Goal: Information Seeking & Learning: Learn about a topic

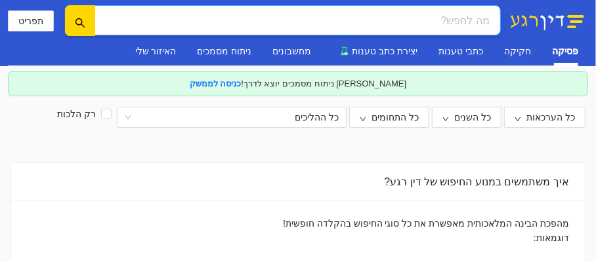
click at [487, 19] on input "search" at bounding box center [302, 20] width 373 height 16
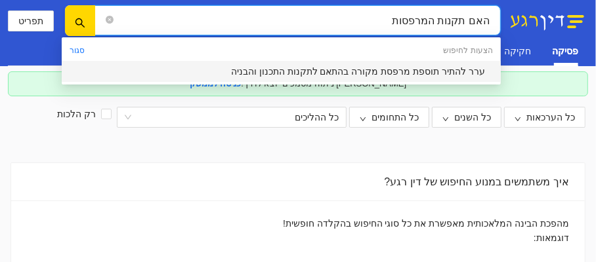
click at [438, 20] on input "האם תקנות המרפסות" at bounding box center [302, 20] width 373 height 16
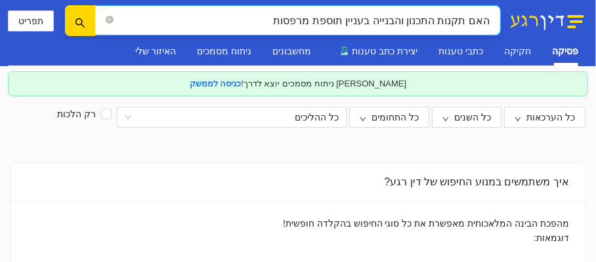
click at [279, 18] on input "האם תקנות התכנון והבנייה בעניין תוספת מרפסות" at bounding box center [302, 20] width 373 height 16
click at [468, 20] on input "האם תקנות התכנון והבנייה בעניין תוספת מרפסות זיזיות (גזוזטרה) לבניינים" at bounding box center [302, 20] width 373 height 16
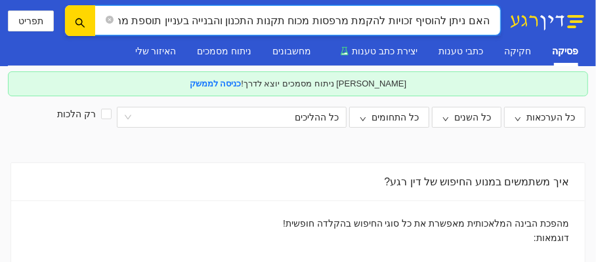
click at [322, 24] on input "האם ניתן להוסיף זכויות להקמת מרפסות מכוח תקנות התכנון והבנייה בעניין תוספת מרפס…" at bounding box center [302, 20] width 373 height 16
click at [450, 20] on input "האם ניתן להוסיף זכויות להקמת מרפסות מכוח תקנות התכנון והבנייה בעניין תוספת מרפס…" at bounding box center [302, 20] width 373 height 16
click at [466, 19] on input "האם ניתן להוסיף זכויות להקמת מרפסות מכוח תקנות התכנון והבנייה בעניין תוספת מרפס…" at bounding box center [302, 20] width 373 height 16
click at [490, 20] on span "האם ניתן להוסיף זכויות להקמת מרפסות מכוח תקנות התכנון והבנייה בעניין תוספת מרפס…" at bounding box center [297, 20] width 406 height 30
click at [488, 20] on input "האם ניתן להוסיף זכויות להקמת מרפסות מכוח תקנות התכנון והבנייה בעניין תוספת מרפס…" at bounding box center [302, 20] width 373 height 16
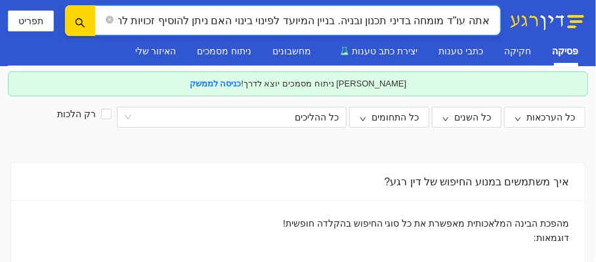
click at [291, 22] on input "אתה עו"ד מומחה בדיני תכנון ובניה. בניין המיועד לפינוי בינוי האם ניתן להוסיף זכו…" at bounding box center [302, 20] width 373 height 16
click at [289, 20] on input "אתה עו"ד מומחה בדיני תכנון ובניה. בניין המיועד לפינוי בינוי האם ניתן להוסיף זכו…" at bounding box center [302, 20] width 373 height 16
click at [325, 19] on input "אתה עו"ד מומחה בדיני תכנון ובניה. בניין המיועד להריסה פינוי בינוי האם ניתן להוס…" at bounding box center [302, 20] width 373 height 16
click at [237, 16] on input "אתה עו"ד מומחה בדיני תכנון ובניה. בניין קיים המיועד להריסה פינוי בינוי האם ניתן…" at bounding box center [302, 20] width 373 height 16
click at [129, 16] on input "אתה עו"ד מומחה בדיני תכנון ובניה. בניין קיים המיועד להריסה במסגרת פרויקט פינוי …" at bounding box center [302, 20] width 373 height 16
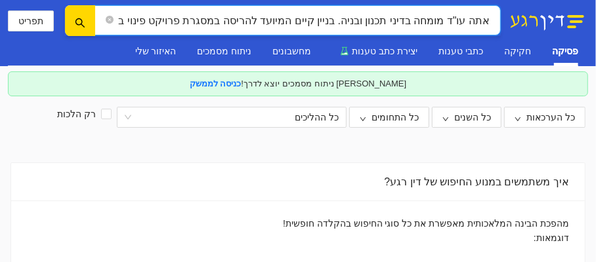
drag, startPoint x: 344, startPoint y: 16, endPoint x: 348, endPoint y: 43, distance: 27.2
click at [344, 17] on input "אתה עו"ד מומחה בדיני תכנון ובניה. בניין קיים המיועד להריסה במסגרת פרויקט פינוי …" at bounding box center [302, 20] width 373 height 16
click at [157, 16] on input "אתה עו"ד מומחה בדיני תכנון ובניה. מדובר בבניין קיים המיועד להריסה במסגרת פרויקט…" at bounding box center [302, 20] width 373 height 16
click at [127, 19] on input "אתה עו"ד מומחה בדיני תכנון ובניה. מדובר בבניין קיים המיועד להריסה במסגרת פרויקט…" at bounding box center [302, 20] width 373 height 16
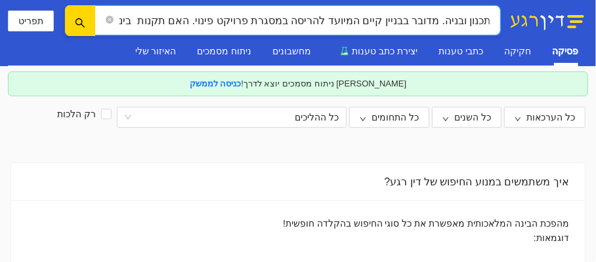
scroll to position [0, -110]
click at [175, 18] on input "אתה עו"ד מומחה בדיני תכנון ובניה. מדובר בבניין קיים המיועד להריסה במסגרת פרויקט…" at bounding box center [302, 20] width 373 height 16
click at [175, 22] on input "אתה עו"ד מומחה בדיני תכנון ובניה. מדובר בבניין קיים המיועד להריסה במסגרת פרויקט…" at bounding box center [302, 20] width 373 height 16
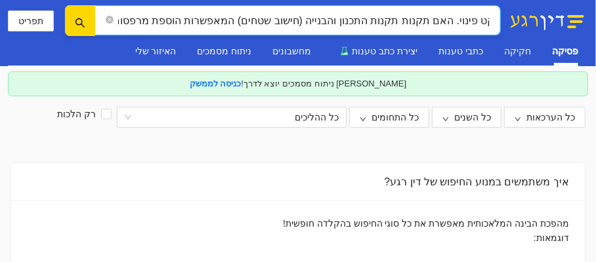
click at [132, 24] on input "אתה עו"ד מומחה בדיני תכנון ובניה. מדובר בבניין קיים המיועד להריסה במסגרת פרויקט…" at bounding box center [302, 20] width 373 height 16
click at [230, 23] on input "אתה עו"ד מומחה בדיני תכנון ובניה. מדובר בבניין קיים המיועד להריסה במסגרת פרויקט…" at bounding box center [302, 20] width 373 height 16
click at [120, 20] on input "אתה עו"ד מומחה בדיני תכנון ובניה. מדובר בבניין קיים המיועד להריסה במסגרת פרויקט…" at bounding box center [302, 20] width 373 height 16
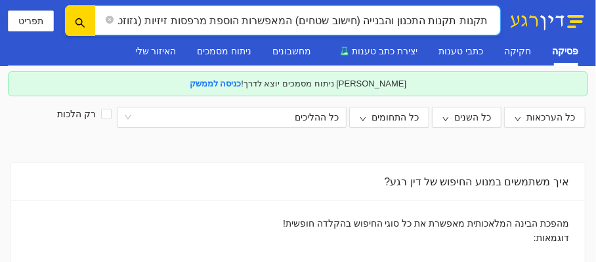
click at [146, 20] on input "אתה עו"ד מומחה בדיני תכנון ובניה. מדובר בבניין קיים המיועד להריסה במסגרת פרויקט…" at bounding box center [302, 20] width 373 height 16
click at [203, 20] on input "אתה עו"ד מומחה בדיני תכנון ובניה. מדובר בבניין קיים המיועד להריסה במסגרת פרויקט…" at bounding box center [302, 20] width 373 height 16
click at [219, 20] on input "אתה עו"ד מומחה בדיני תכנון ובניה. מדובר בבניין קיים המיועד להריסה במסגרת פרויקט…" at bounding box center [302, 20] width 373 height 16
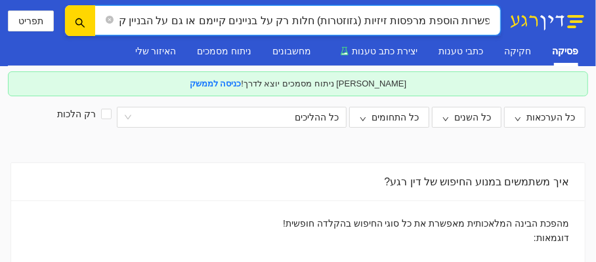
click at [195, 16] on input "אתה עו"ד מומחה בדיני תכנון ובניה. מדובר בבניין קיים המיועד להריסה במסגרת פרויקט…" at bounding box center [302, 20] width 373 height 16
click at [142, 21] on input "אתה עו"ד מומחה בדיני תכנון ובניה. מדובר בבניין קיים המיועד להריסה במסגרת פרויקט…" at bounding box center [302, 20] width 373 height 16
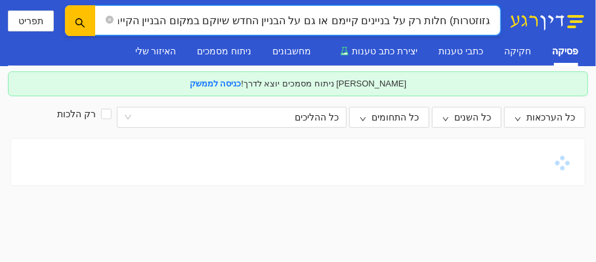
click at [75, 20] on icon "search" at bounding box center [80, 23] width 10 height 10
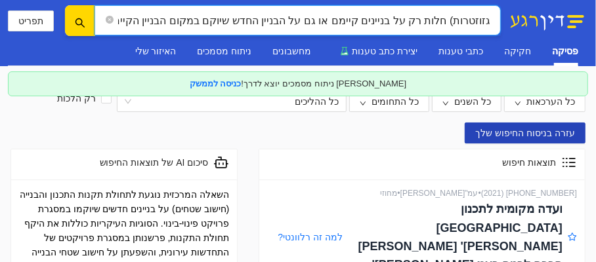
scroll to position [0, 0]
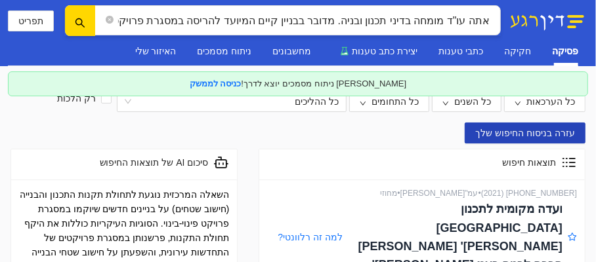
click at [530, 128] on span "עזרה בניסוח החיפוש שלך" at bounding box center [525, 133] width 100 height 14
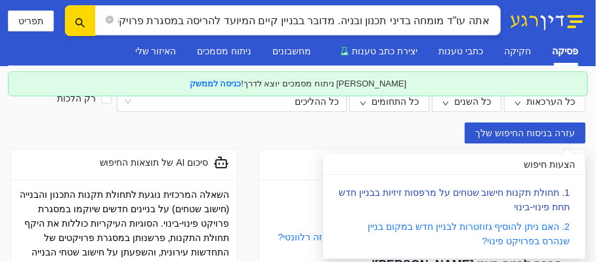
click at [486, 189] on link "1. תחולת תקנות חישוב שטחים על מרפסות זיזיות בבניין חדש תחת פינוי-בינוי" at bounding box center [454, 200] width 231 height 25
type input "1. תחולת תקנות חישוב שטחים על מרפסות זיזיות בבניין חדש תחת פינוי-בינוי"
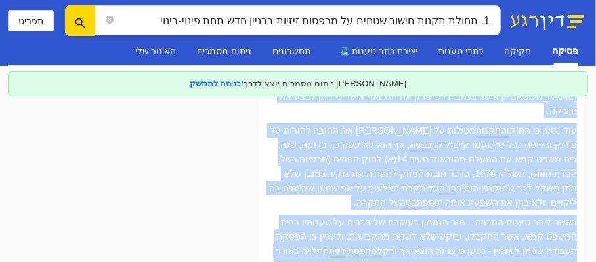
scroll to position [2140, 0]
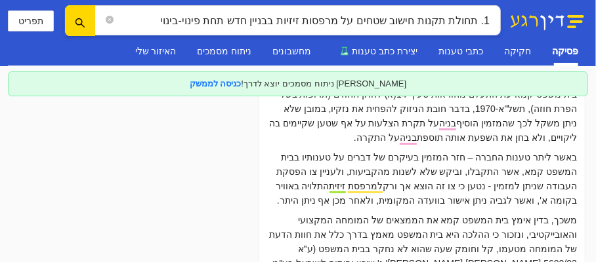
drag, startPoint x: 587, startPoint y: 206, endPoint x: 568, endPoint y: 268, distance: 65.2
click at [568, 262] on html "1. תחולת תקנות חישוב שטחים על מרפסות זיזיות בבניין חדש תחת פינוי-בינוי תפריט פס…" at bounding box center [298, 131] width 596 height 262
copy div "תוצאות חיפוש"
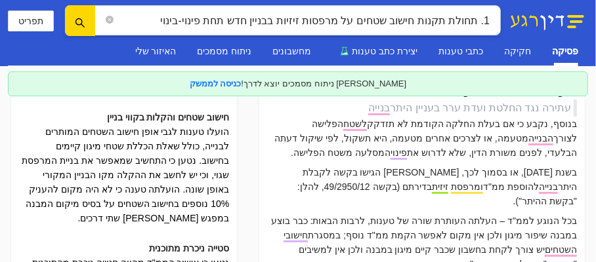
scroll to position [0, 0]
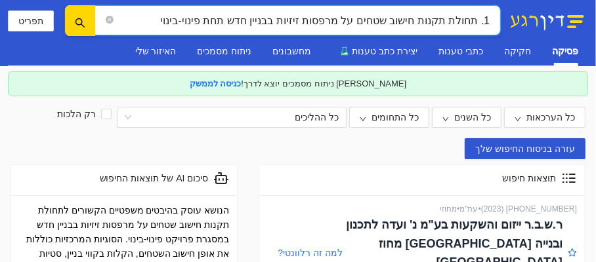
drag, startPoint x: 170, startPoint y: 22, endPoint x: 476, endPoint y: 13, distance: 305.9
click at [478, 12] on input "1. תחולת תקנות חישוב שטחים על מרפסות זיזיות בבניין חדש תחת פינוי-בינוי" at bounding box center [302, 20] width 373 height 16
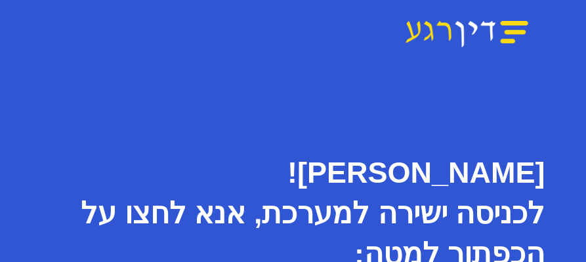
scroll to position [107, 0]
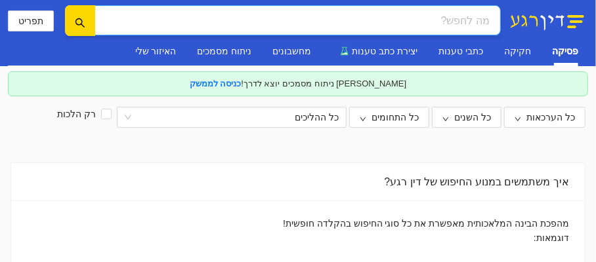
click at [486, 22] on input "search" at bounding box center [302, 20] width 373 height 16
click at [513, 52] on div "חקיקה" at bounding box center [517, 51] width 27 height 14
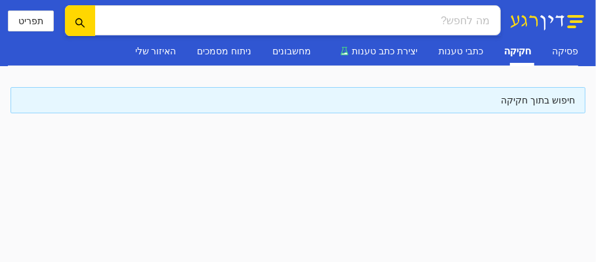
click at [527, 98] on div "חיפוש בתוך חקיקה" at bounding box center [298, 100] width 554 height 14
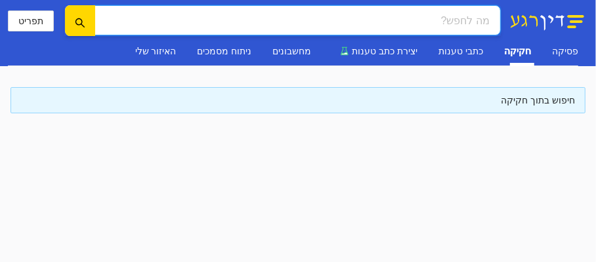
click at [488, 18] on input "search" at bounding box center [302, 20] width 373 height 16
click at [566, 49] on div "פסיקה" at bounding box center [565, 51] width 26 height 14
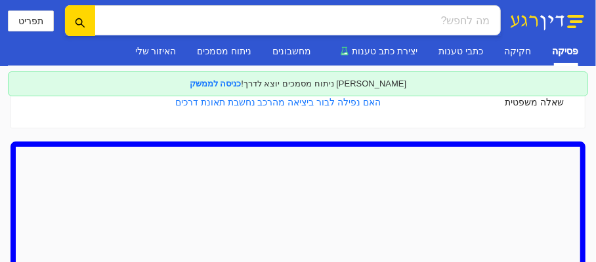
scroll to position [284, 0]
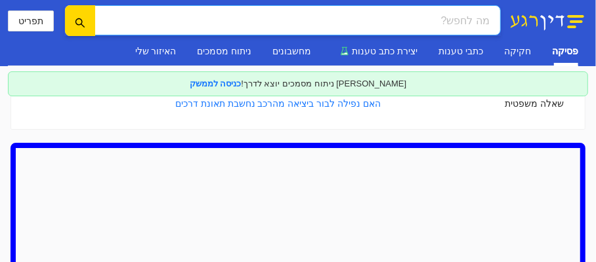
click at [491, 20] on span at bounding box center [297, 20] width 406 height 30
click at [526, 51] on div "חקיקה" at bounding box center [517, 51] width 27 height 14
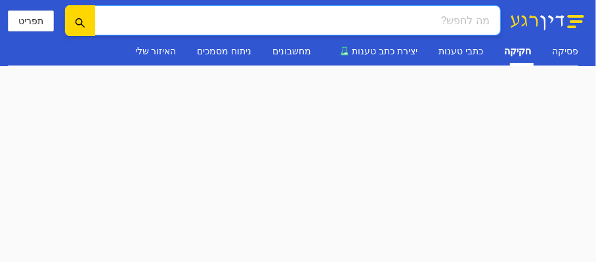
scroll to position [87, 0]
click at [487, 18] on input "search" at bounding box center [302, 20] width 373 height 16
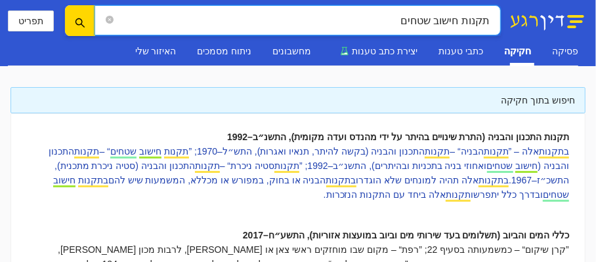
scroll to position [131, 0]
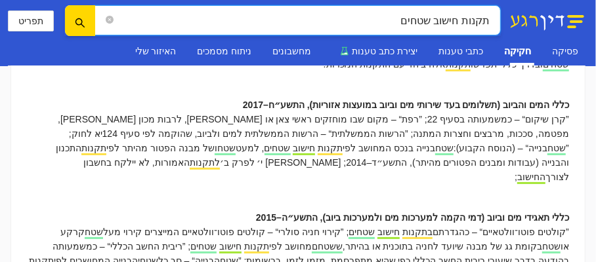
click at [459, 22] on input "תקנות חישוב שטחים" at bounding box center [302, 20] width 373 height 16
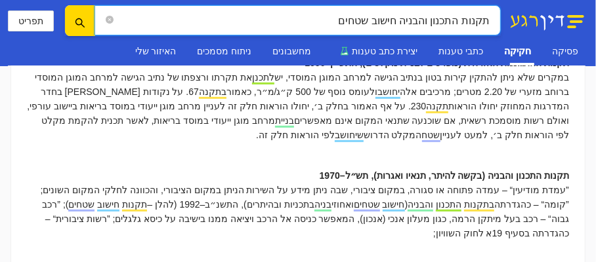
scroll to position [37, 0]
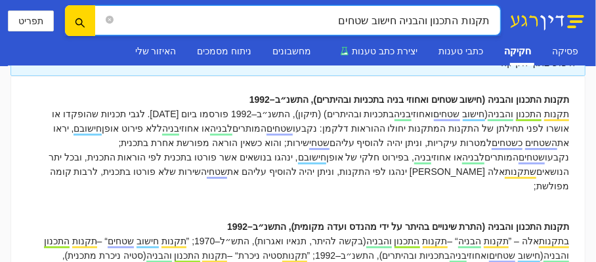
click at [487, 18] on input "תקנות התכנון והבניה חישוב שטחים" at bounding box center [302, 20] width 373 height 16
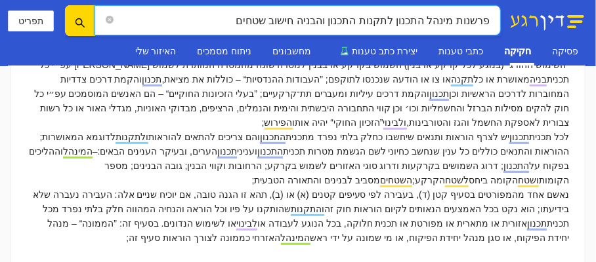
scroll to position [294, 0]
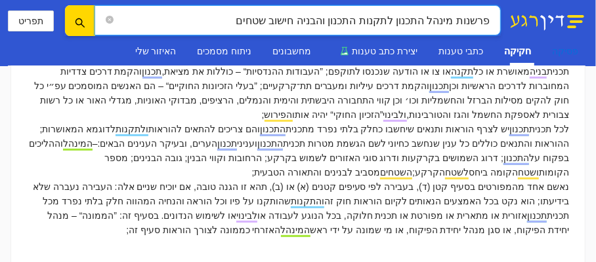
click at [568, 49] on div "פסיקה" at bounding box center [565, 51] width 26 height 14
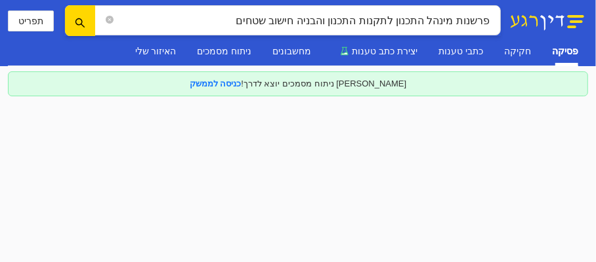
scroll to position [138, 0]
click at [78, 16] on button "button" at bounding box center [80, 20] width 30 height 31
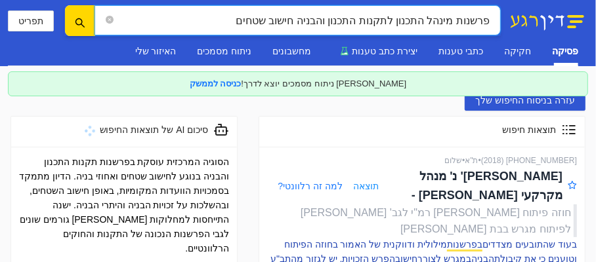
scroll to position [0, 0]
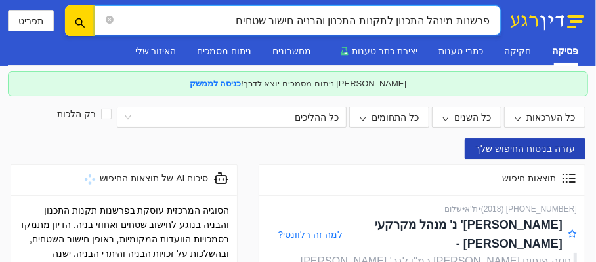
click at [516, 146] on span "עזרה בניסוח החיפוש שלך" at bounding box center [525, 149] width 100 height 14
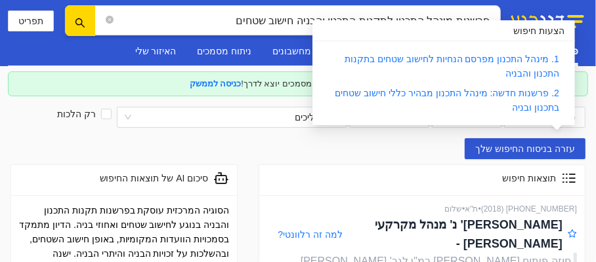
drag, startPoint x: 566, startPoint y: 45, endPoint x: 561, endPoint y: 53, distance: 9.1
click at [561, 53] on div "1. מינהל התכנון מפרסם הנחיות לחישוב שטחים בתקנות התכנון והבניה 2. פרשנות חדשה: …" at bounding box center [443, 83] width 262 height 84
copy tbody
click at [445, 66] on td "1. מינהל התכנון מפרסם הנחיות לחישוב שטחים בתקנות התכנון והבניה" at bounding box center [443, 66] width 241 height 34
drag, startPoint x: 564, startPoint y: 54, endPoint x: 566, endPoint y: 66, distance: 11.3
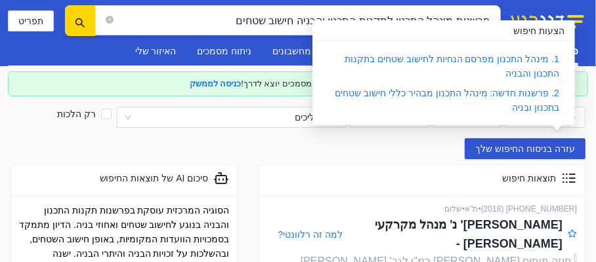
click at [566, 66] on div "1. מינהל התכנון מפרסם הנחיות לחישוב שטחים בתקנות התכנון והבניה 2. פרשנות חדשה: …" at bounding box center [443, 83] width 262 height 84
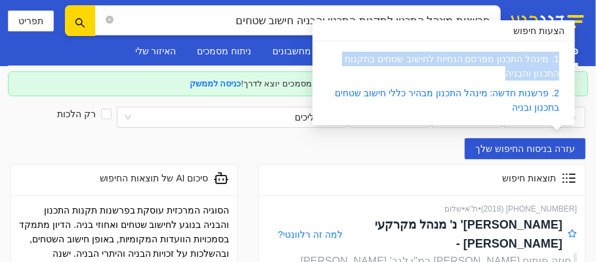
drag, startPoint x: 524, startPoint y: 67, endPoint x: 563, endPoint y: 60, distance: 40.0
click at [563, 60] on td "1. מינהל התכנון מפרסם הנחיות לחישוב שטחים בתקנות התכנון והבניה" at bounding box center [443, 66] width 241 height 34
copy link "1. מינהל התכנון מפרסם הנחיות לחישוב שטחים בתקנות התכנון והבניה"
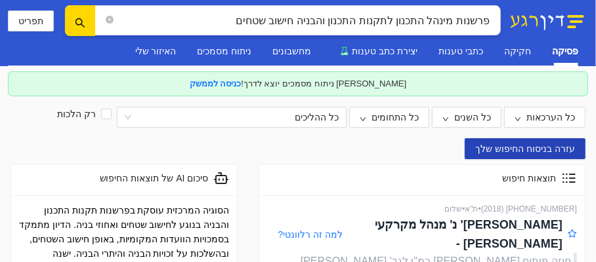
click at [540, 145] on span "עזרה בניסוח החיפוש שלך" at bounding box center [525, 149] width 100 height 14
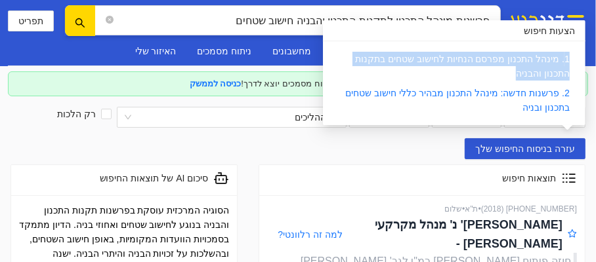
copy link "1. מינהל התכנון מפרסם הנחיות לחישוב שטחים בתקנות התכנון והבניה"
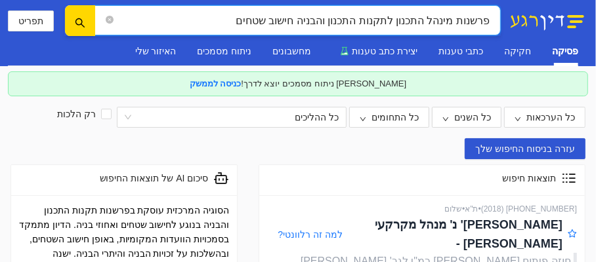
drag, startPoint x: 244, startPoint y: 17, endPoint x: 477, endPoint y: 25, distance: 233.0
click at [494, 25] on span "פרשנות מינהל התכנון לתקנות התכנון והבניה חישוב שטחים" at bounding box center [297, 20] width 406 height 30
paste input "1. מינהל התכנון מפרסם הנחיות לחישוב שטחים בתקנות התכנון והבניה"
drag, startPoint x: 480, startPoint y: 19, endPoint x: 489, endPoint y: 18, distance: 8.6
click at [489, 20] on input "1. מינהל התכנון מפרסם הנחיות לחישוב שטחים בתקנות התכנון והבניה" at bounding box center [302, 20] width 373 height 16
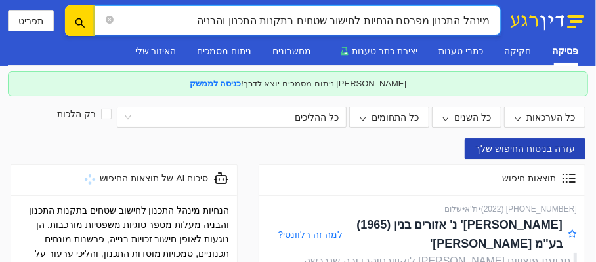
click at [533, 148] on span "עזרה בניסוח החיפוש שלך" at bounding box center [525, 149] width 100 height 14
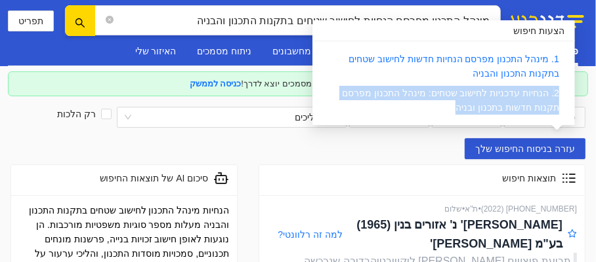
drag, startPoint x: 564, startPoint y: 90, endPoint x: 483, endPoint y: 112, distance: 83.7
click at [483, 112] on td "2. הנחיות עדכניות לחישוב שטחים: מינהל התכנון מפרסם תקנות חדשות בתכנון ובניה" at bounding box center [443, 100] width 241 height 34
copy link "2. הנחיות עדכניות לחישוב שטחים: מינהל התכנון מפרסם תקנות חדשות בתכנון ובניה"
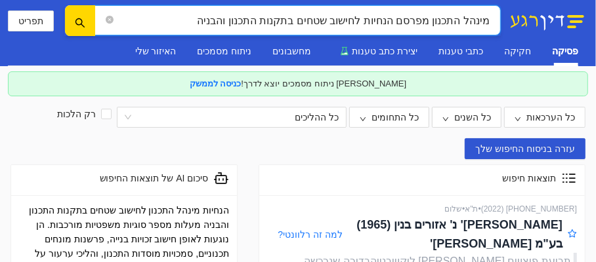
drag, startPoint x: 194, startPoint y: 17, endPoint x: 491, endPoint y: 25, distance: 297.3
click at [491, 25] on span "מינהל התכנון מפרסם הנחיות לחישוב שטחים בתקנות התכנון והבניה" at bounding box center [297, 20] width 406 height 30
paste input "2. הנחיות עדכניות לחישוב שטחים: מינהל התכנון מפרסם תקנות חדשות בתכנון ו"
click at [492, 22] on span "2. הנחיות עדכניות לחישוב שטחים: מינהל התכנון מפרסם תקנות חדשות בתכנון ובניה" at bounding box center [297, 20] width 406 height 30
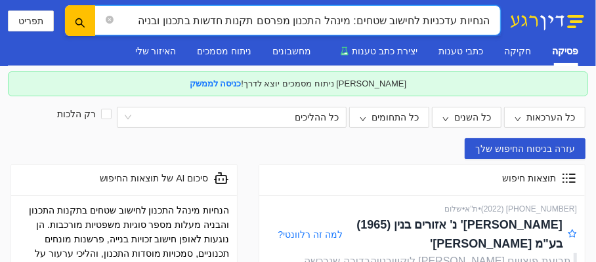
click at [79, 18] on icon "search" at bounding box center [80, 23] width 10 height 10
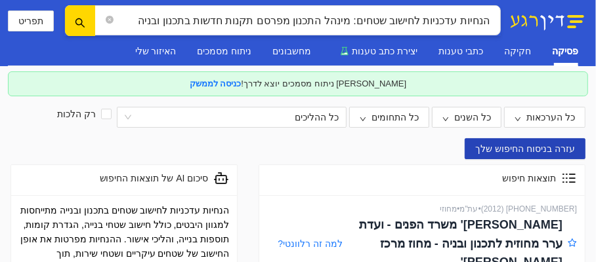
click at [547, 139] on button "עזרה בניסוח החיפוש שלך" at bounding box center [525, 148] width 121 height 21
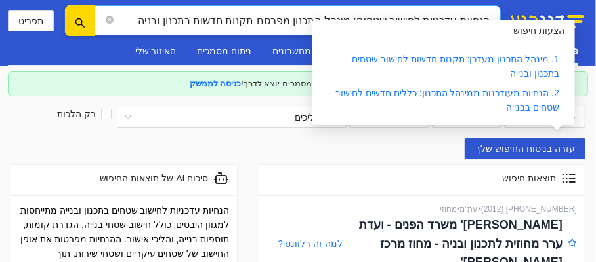
click at [138, 14] on input "הנחיות עדכניות לחישוב שטחים: מינהל התכנון מפרסם תקנות חדשות בתכנון ובניה" at bounding box center [302, 20] width 373 height 16
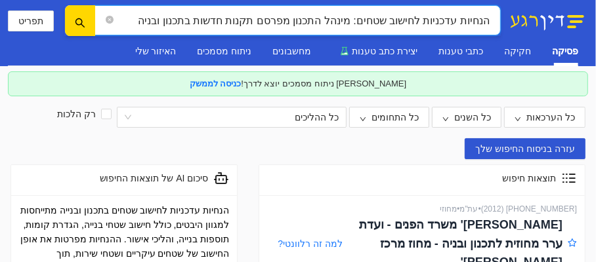
click at [366, 16] on input "הנחיות עדכניות לחישוב שטחים: מינהל התכנון מפרסם תקנות חדשות בתכנון ובניה" at bounding box center [302, 20] width 373 height 16
click at [423, 19] on input "הנחיות עדכניות לחישוב שטחים של מרפסות זיזיות התכנון מפרסם תקנות חדשות בתכנון וב…" at bounding box center [302, 20] width 373 height 16
click at [436, 21] on input "הנחיות עדכניות של מינהל התכנן לחישוב שטחים של מרפסות זיזיות התכנון מפרסם תקנות …" at bounding box center [302, 20] width 373 height 16
click at [405, 18] on input "הנחיות מינהל התכנן לחישוב שטחים של מרפסות זיזיות התכנון מפרסם תקנות חדשות בתכנו…" at bounding box center [302, 20] width 373 height 16
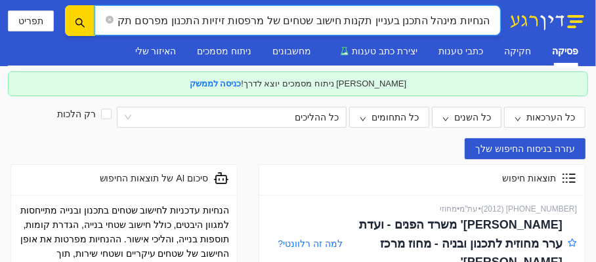
drag, startPoint x: 289, startPoint y: 20, endPoint x: 398, endPoint y: 63, distance: 116.4
click at [290, 19] on input "הנחיות מינהל התכנן בעניין תקנות חישוב שטחים של מרפסות זיזיות התכנון מפרסם תקנות…" at bounding box center [302, 20] width 373 height 16
click at [197, 20] on input "הנחיות מינהל התכנן בעניין תקנות חישוב שטחים לתוספת מרפסות זיזיות התכנון מפרסם ת…" at bounding box center [302, 20] width 373 height 16
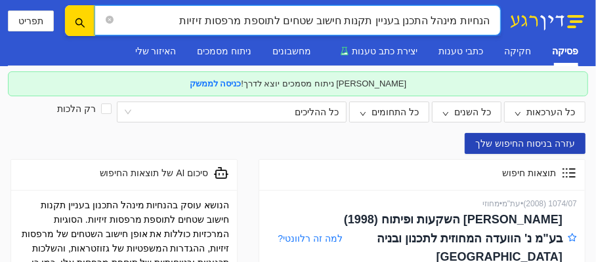
scroll to position [1, 0]
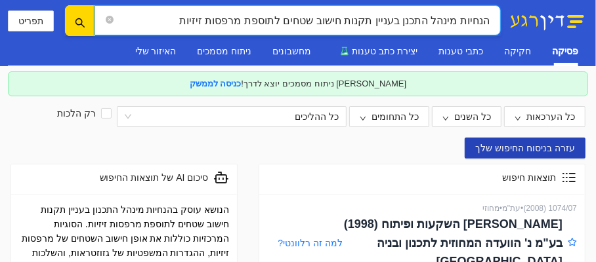
click at [563, 142] on span "עזרה בניסוח החיפוש שלך" at bounding box center [525, 148] width 100 height 14
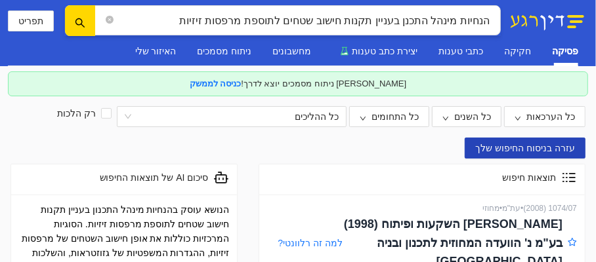
scroll to position [0, 0]
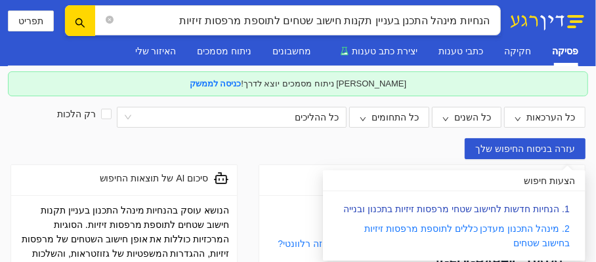
drag, startPoint x: 570, startPoint y: 194, endPoint x: 568, endPoint y: 207, distance: 13.9
click at [568, 207] on div "1. הנחיות חדשות לחישוב שטחי מרפסות זיזיות בתכנון ובנייה 2. מינהל התכנון מעדכן כ…" at bounding box center [454, 227] width 262 height 70
copy tbody
click at [515, 239] on td "2. מינהל התכנון מעדכן כללים לתוספת מרפסות זיזיות בחישוב שטחים" at bounding box center [453, 236] width 241 height 34
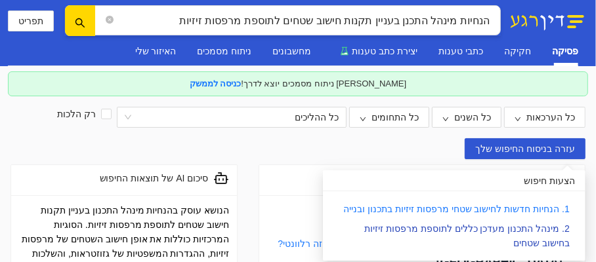
click at [556, 228] on link "2. מינהל התכנון מעדכן כללים לתוספת מרפסות זיזיות בחישוב שטחים" at bounding box center [466, 236] width 205 height 25
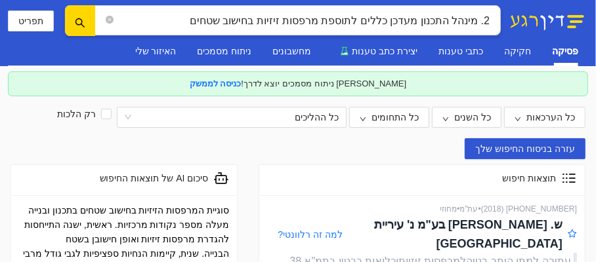
click at [568, 178] on icon at bounding box center [569, 179] width 16 height 16
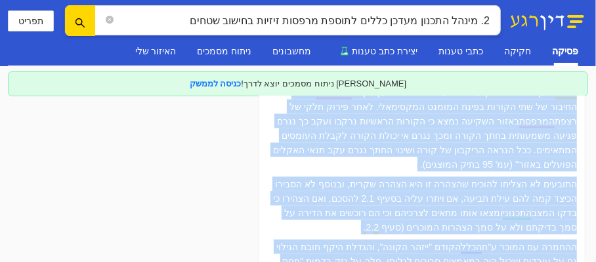
scroll to position [5554, 0]
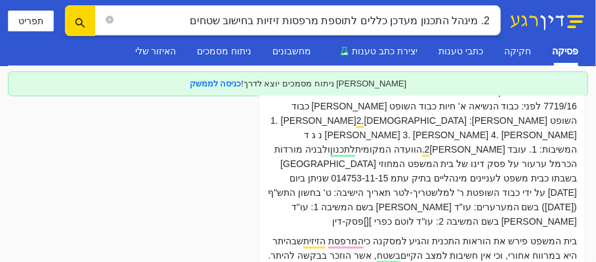
drag, startPoint x: 581, startPoint y: 193, endPoint x: 564, endPoint y: 281, distance: 90.1
click at [564, 262] on html "2. מינהל התכנון מעדכן כללים לתוספת מרפסות זיזיות בחישוב שטחים תפריט פסיקה חקיקה…" at bounding box center [298, 131] width 596 height 262
drag, startPoint x: 564, startPoint y: 281, endPoint x: 471, endPoint y: 176, distance: 140.4
copy div
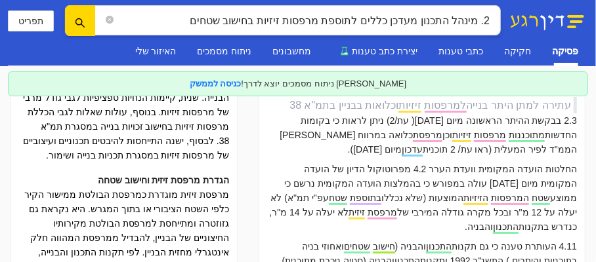
scroll to position [0, 0]
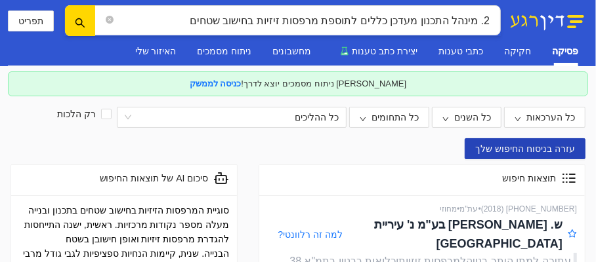
click at [554, 144] on span "עזרה בניסוח החיפוש שלך" at bounding box center [525, 149] width 100 height 14
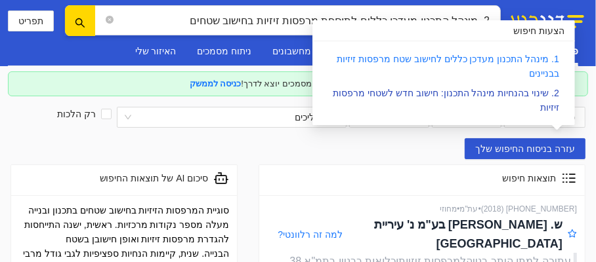
click at [519, 93] on link "2. שינוי בהנחיות מינהל התכנון: חישוב חדש לשטחי מרפסות זיזיות" at bounding box center [446, 100] width 226 height 25
type input "2. שינוי בהנחיות מינהל התכנון: חישוב חדש לשטחי מרפסות זיזיות"
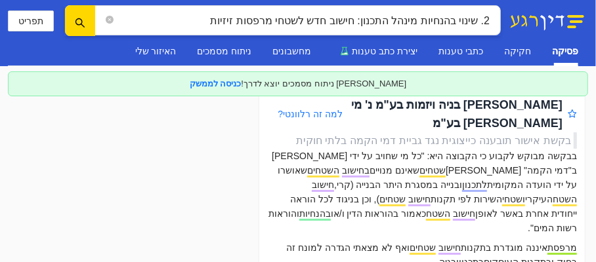
scroll to position [1085, 0]
